Goal: Transaction & Acquisition: Download file/media

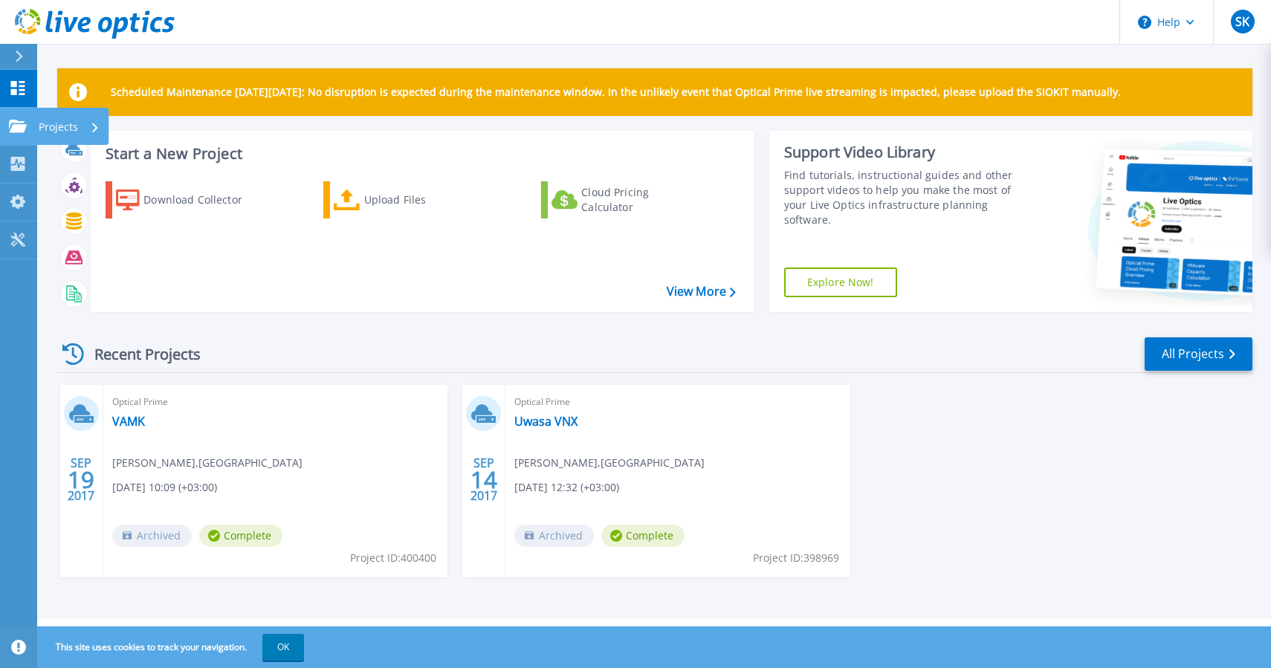
click at [13, 118] on link "Projects Projects" at bounding box center [18, 127] width 37 height 38
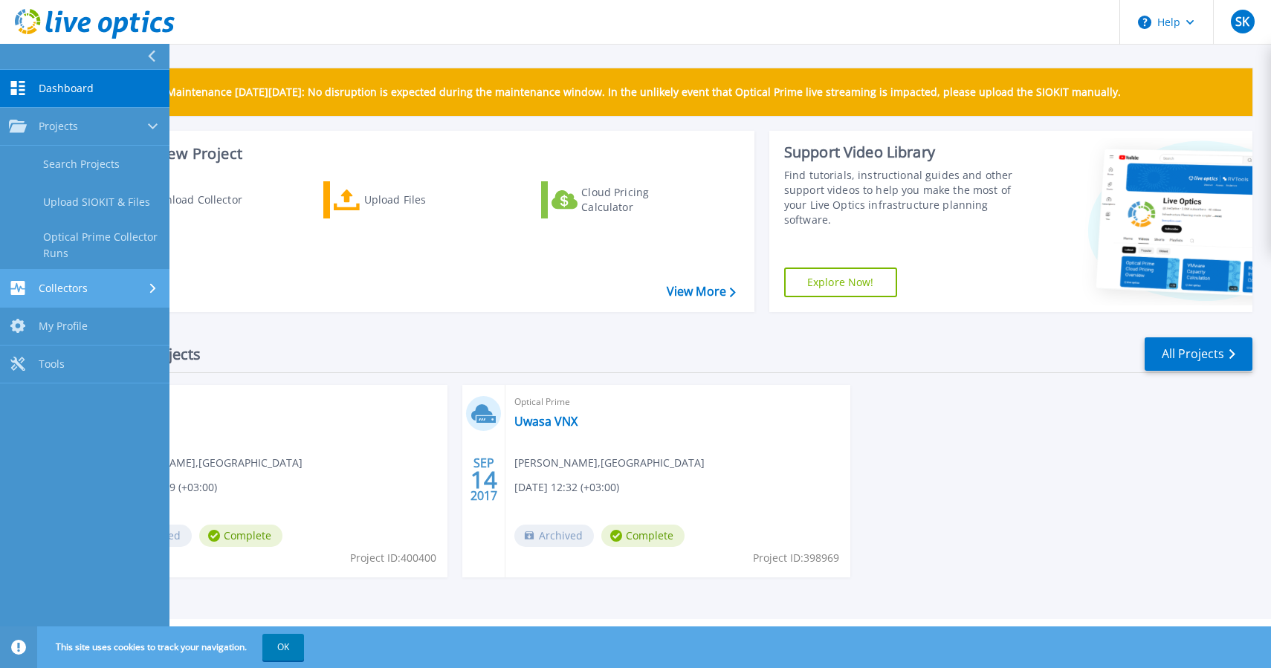
click at [59, 280] on link "Collectors Collectors" at bounding box center [84, 289] width 169 height 38
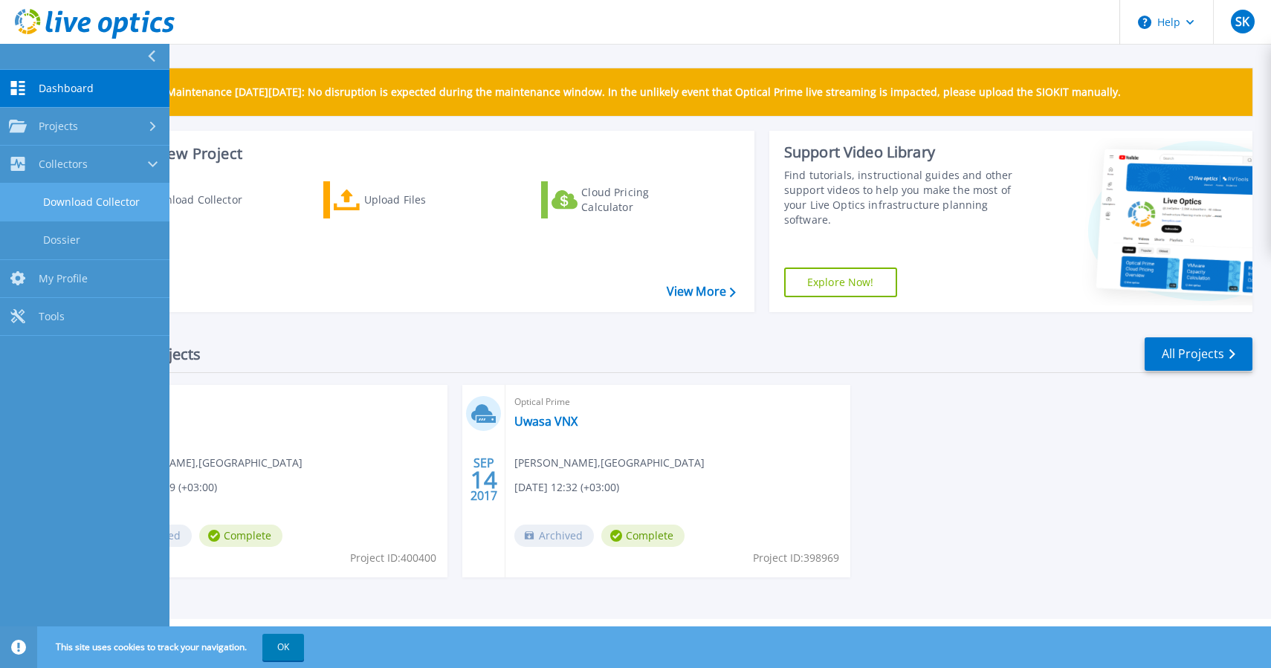
click at [75, 203] on link "Download Collector" at bounding box center [84, 203] width 169 height 38
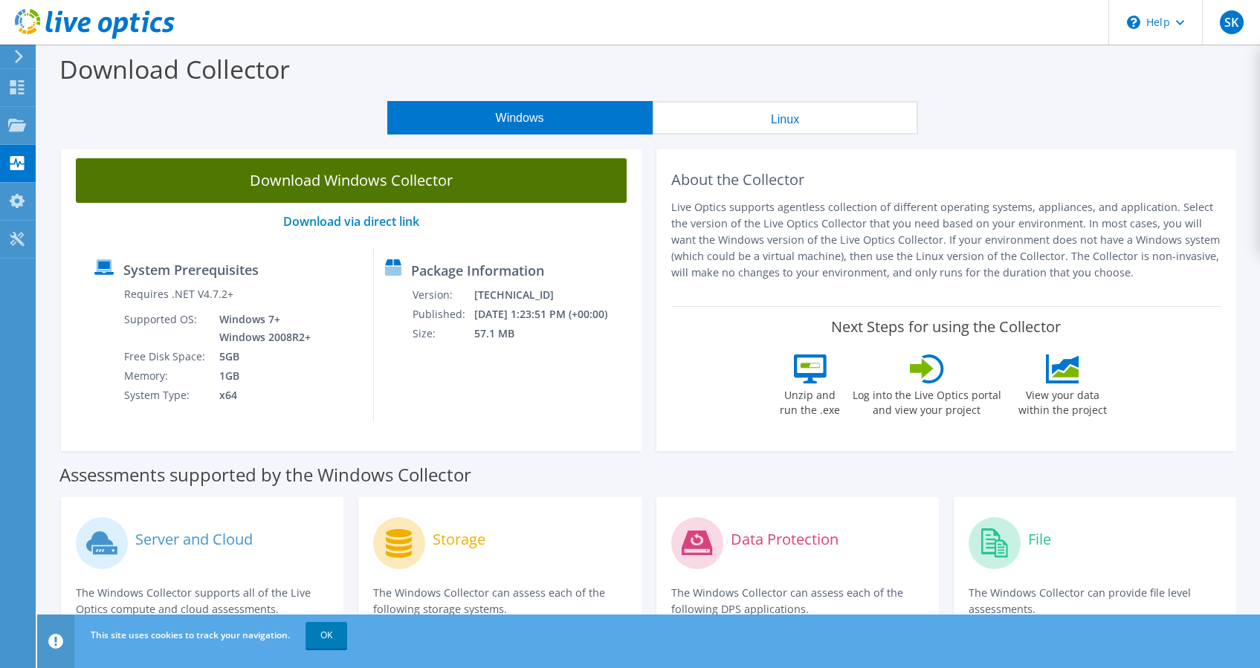
click at [298, 174] on link "Download Windows Collector" at bounding box center [351, 180] width 551 height 45
